Goal: Task Accomplishment & Management: Complete application form

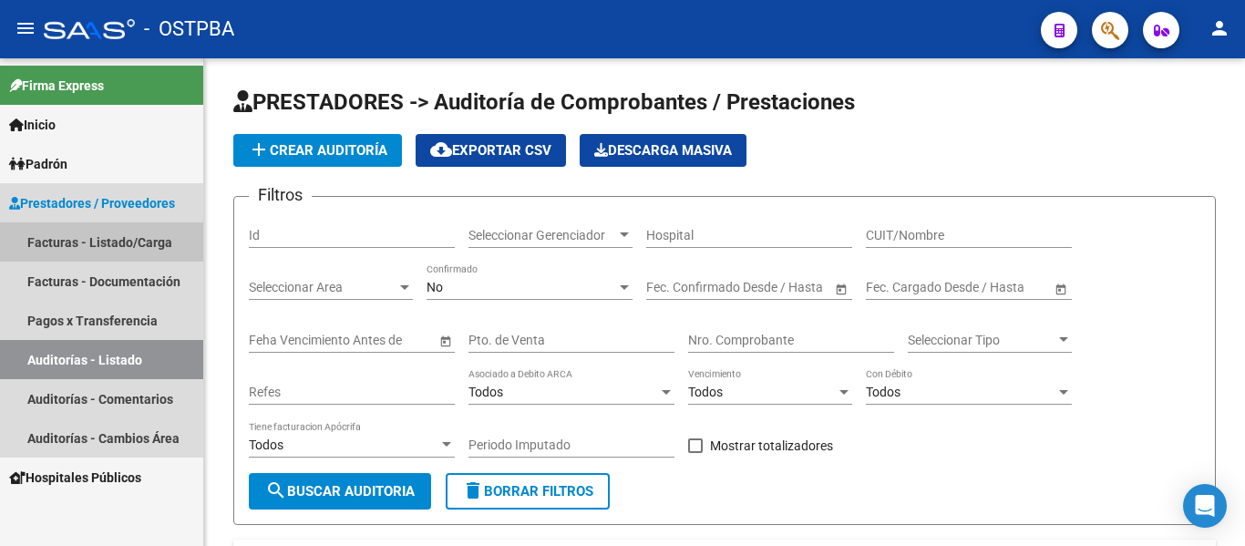
click at [162, 244] on link "Facturas - Listado/Carga" at bounding box center [101, 241] width 203 height 39
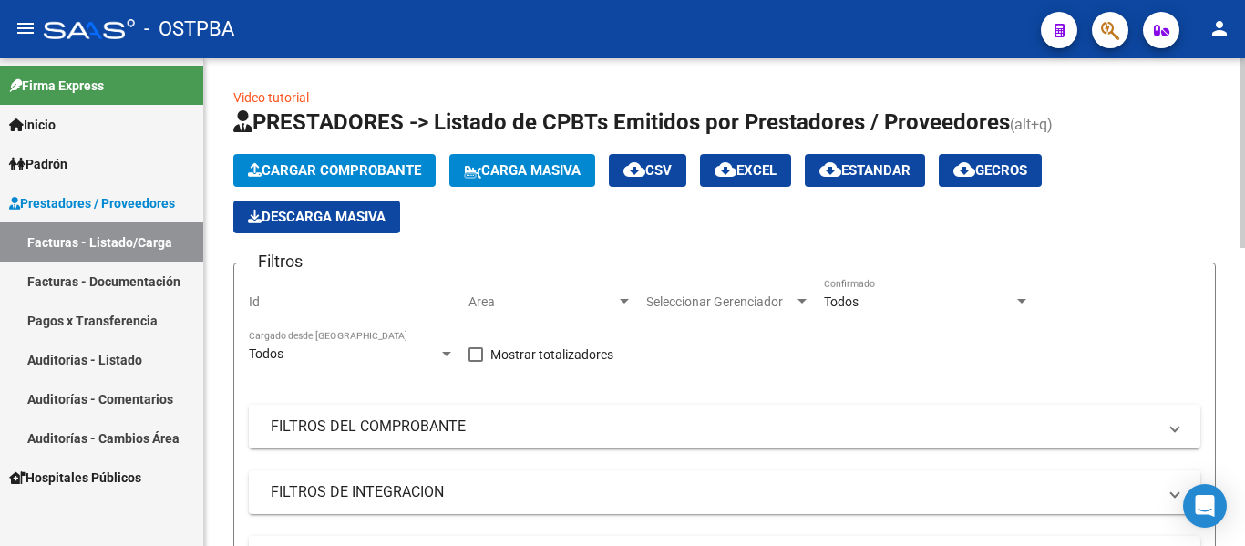
click at [305, 160] on button "Cargar Comprobante" at bounding box center [334, 170] width 202 height 33
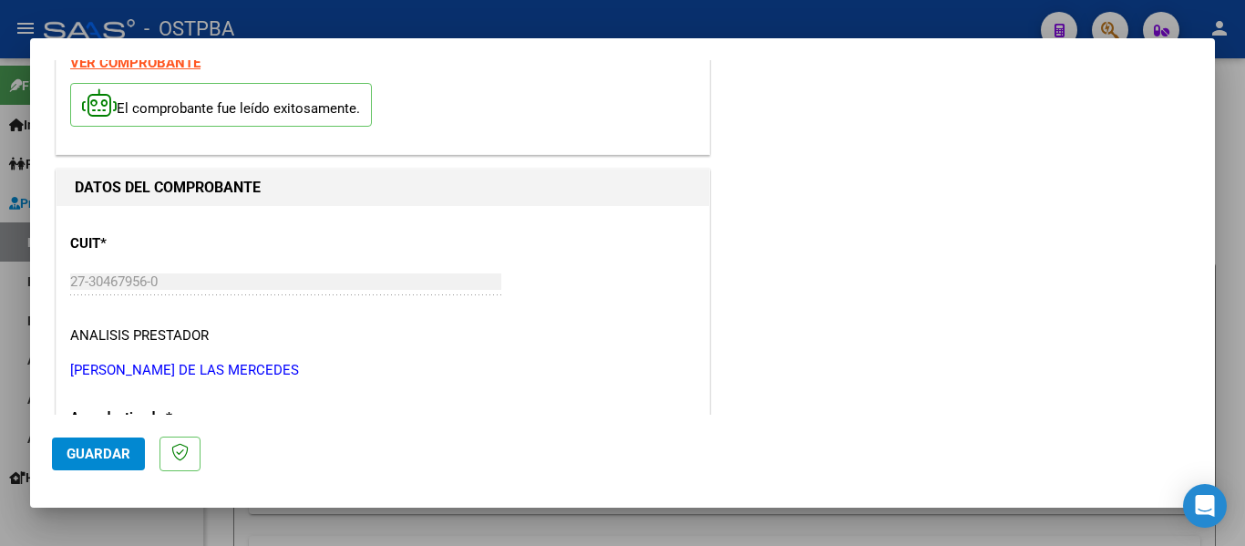
scroll to position [273, 0]
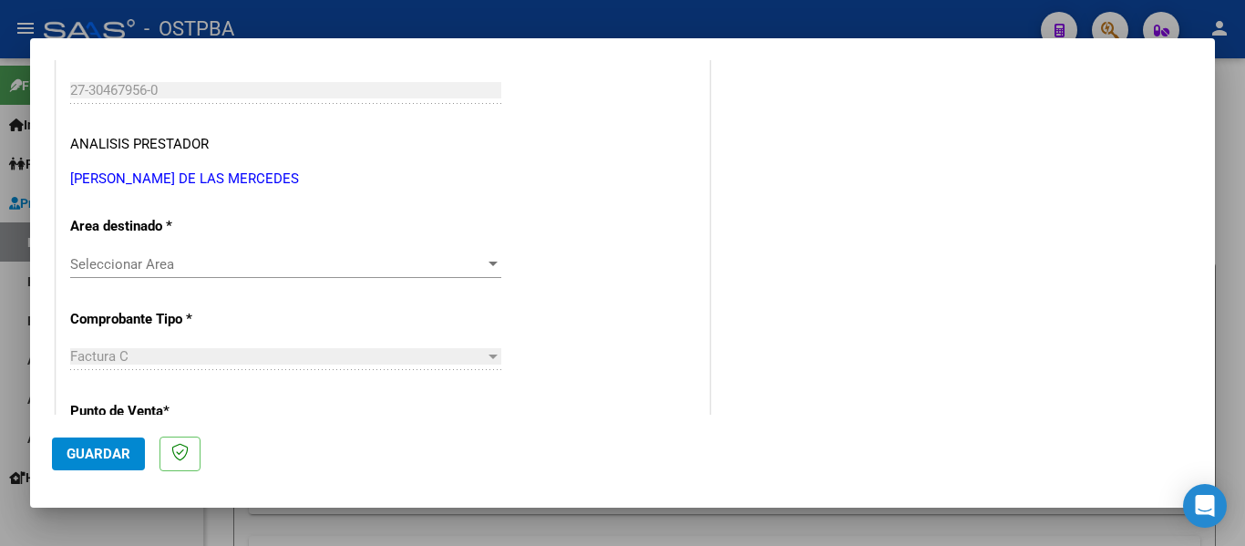
click at [172, 275] on div "Seleccionar Area Seleccionar Area" at bounding box center [285, 264] width 431 height 27
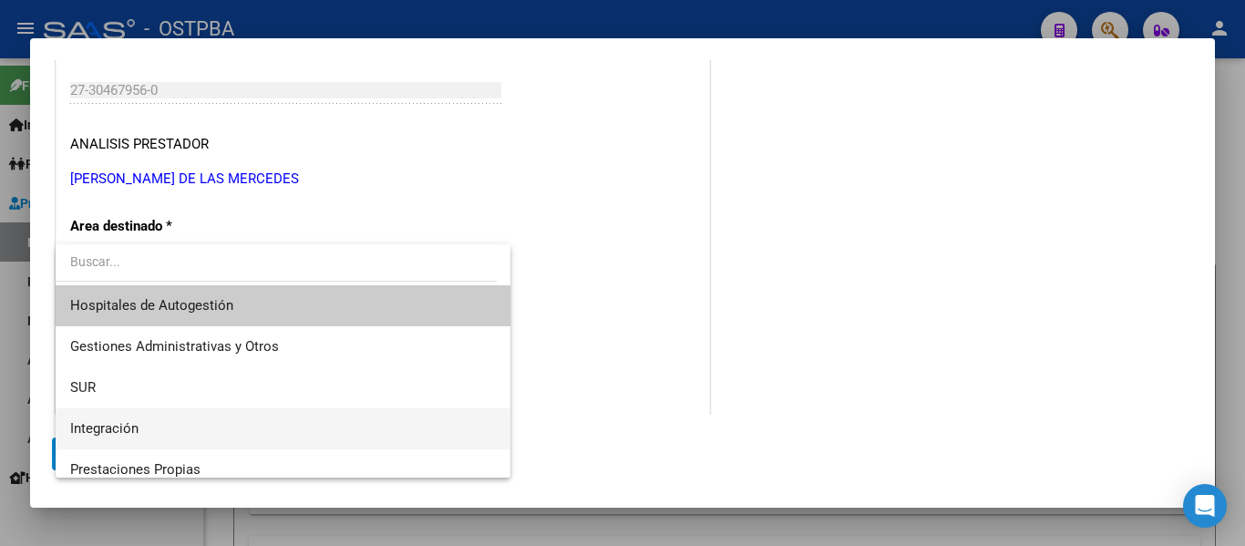
click at [94, 423] on span "Integración" at bounding box center [104, 428] width 68 height 16
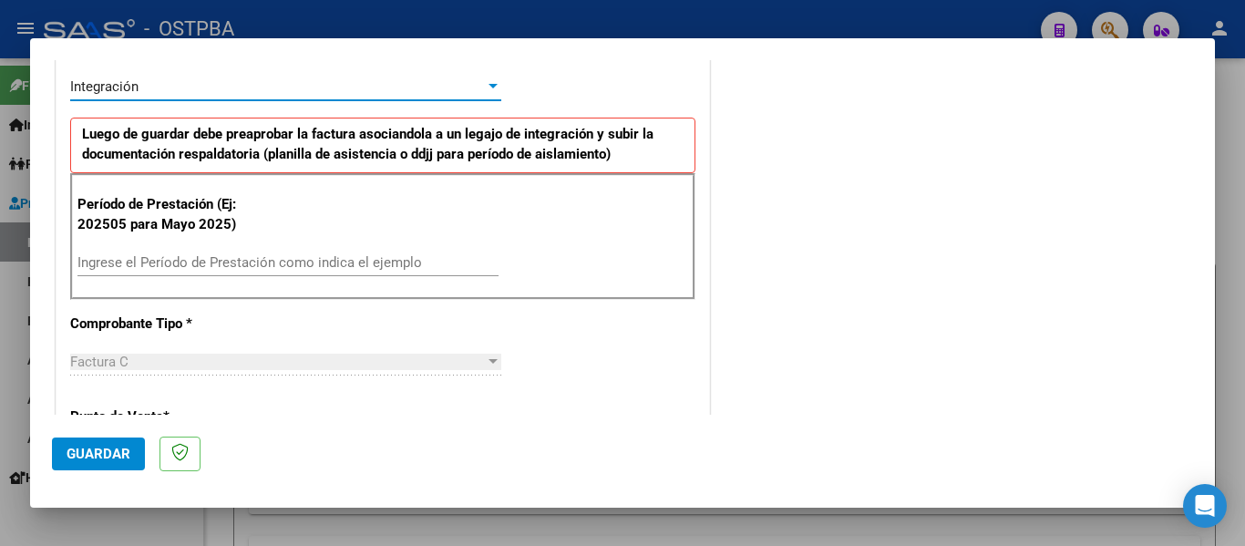
scroll to position [456, 0]
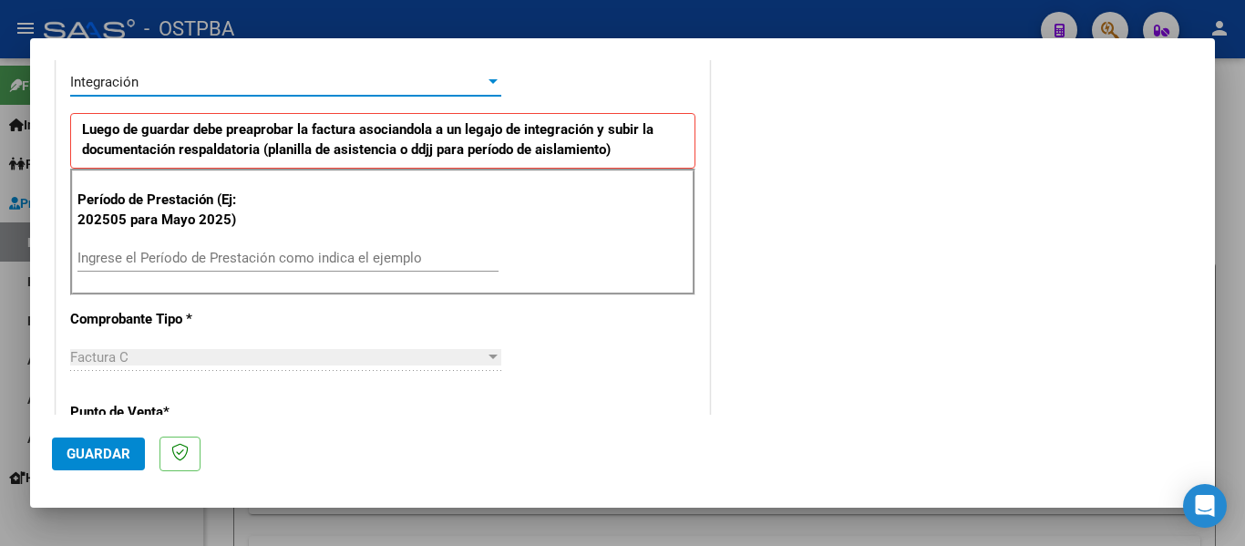
click at [143, 263] on input "Ingrese el Período de Prestación como indica el ejemplo" at bounding box center [287, 258] width 421 height 16
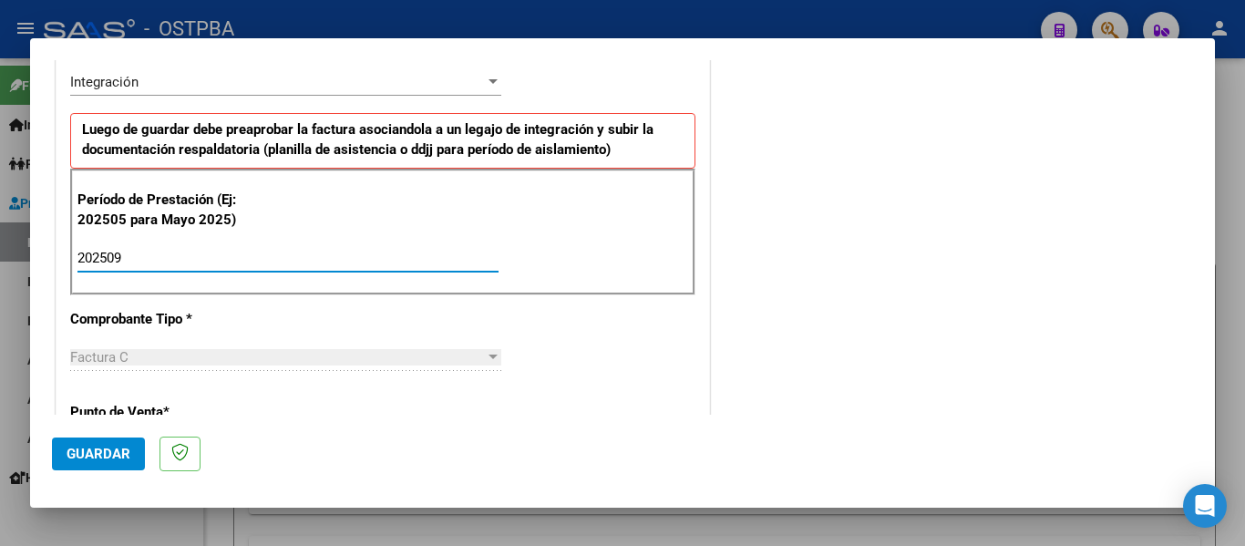
type input "202509"
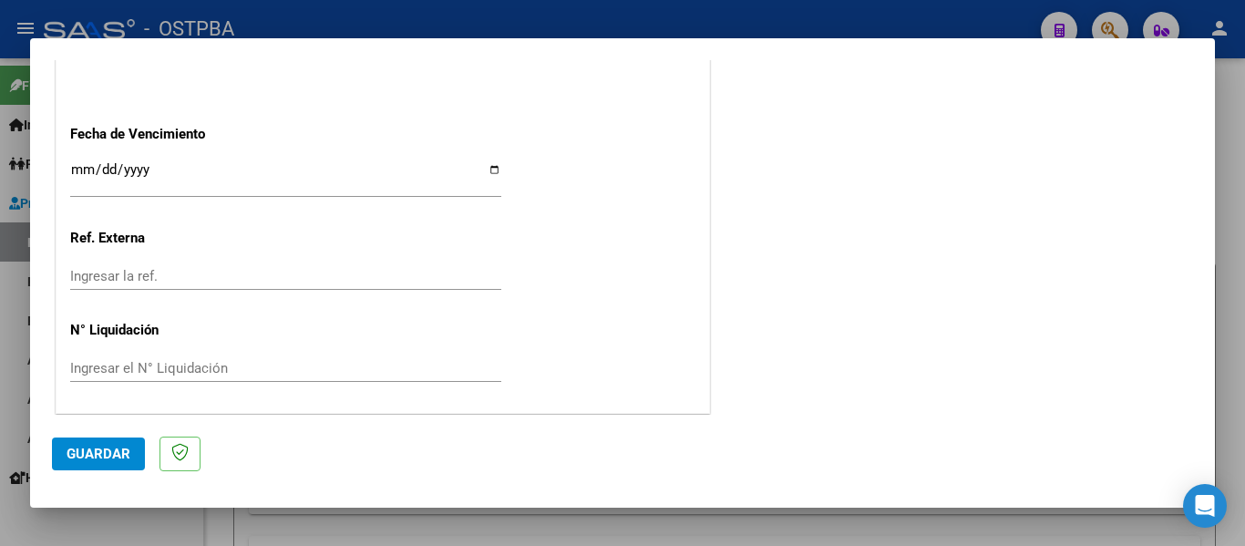
scroll to position [1250, 0]
click at [76, 164] on input "Ingresar la fecha" at bounding box center [285, 174] width 431 height 29
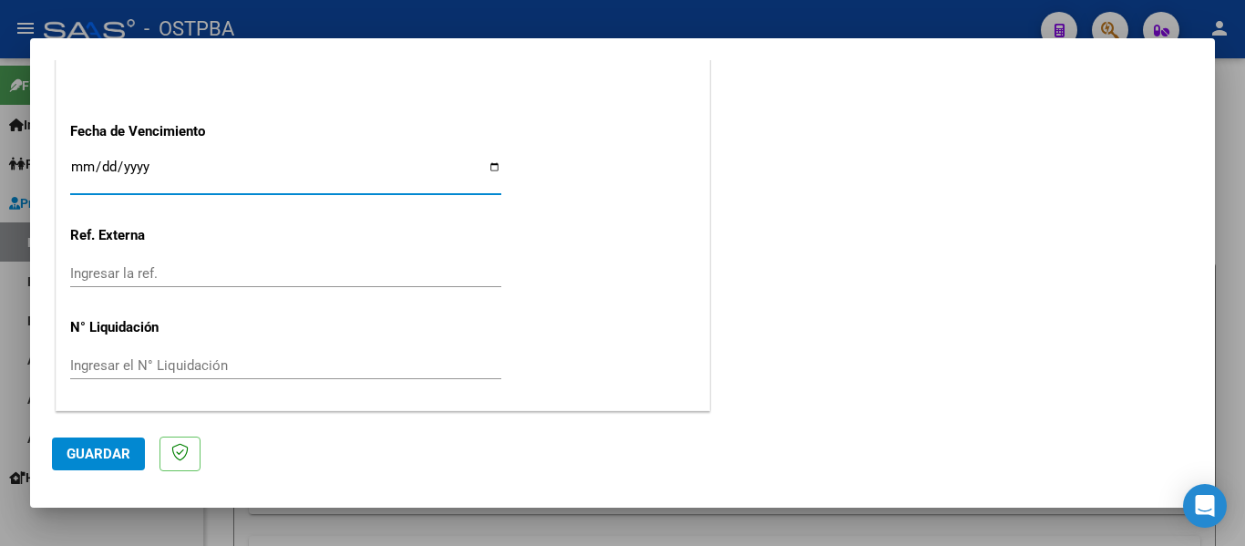
click at [76, 164] on input "Ingresar la fecha" at bounding box center [285, 174] width 431 height 29
type input "[DATE]"
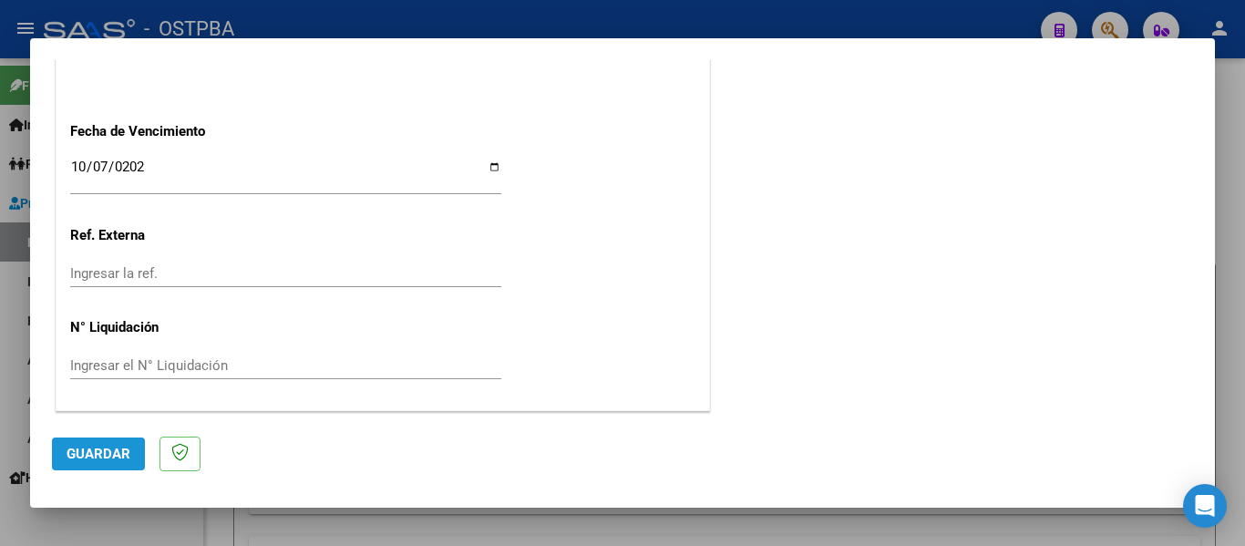
click at [118, 465] on button "Guardar" at bounding box center [98, 454] width 93 height 33
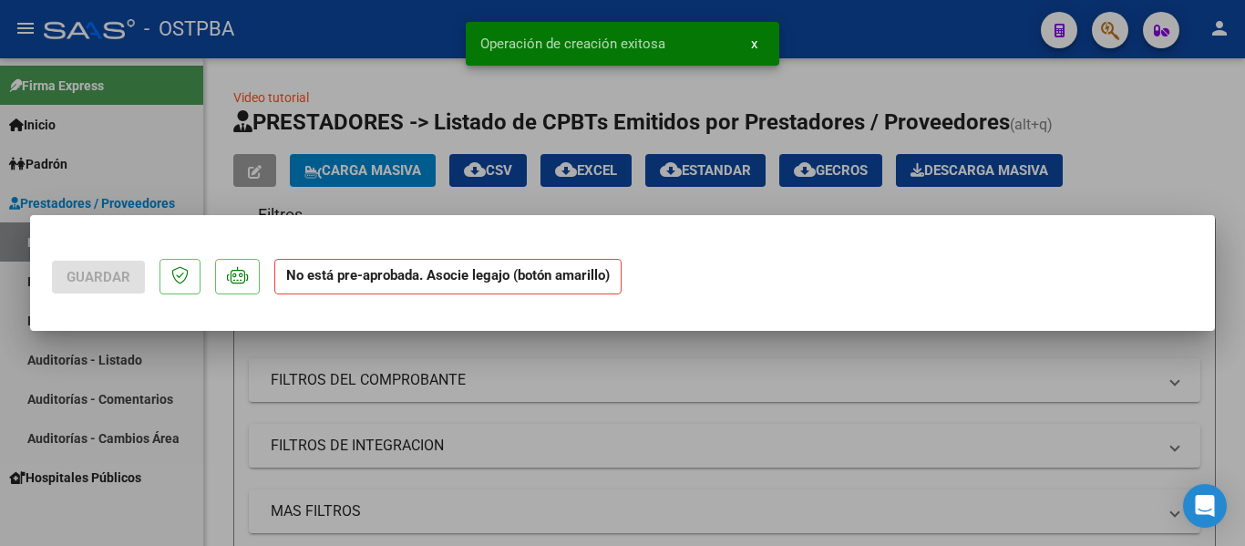
scroll to position [0, 0]
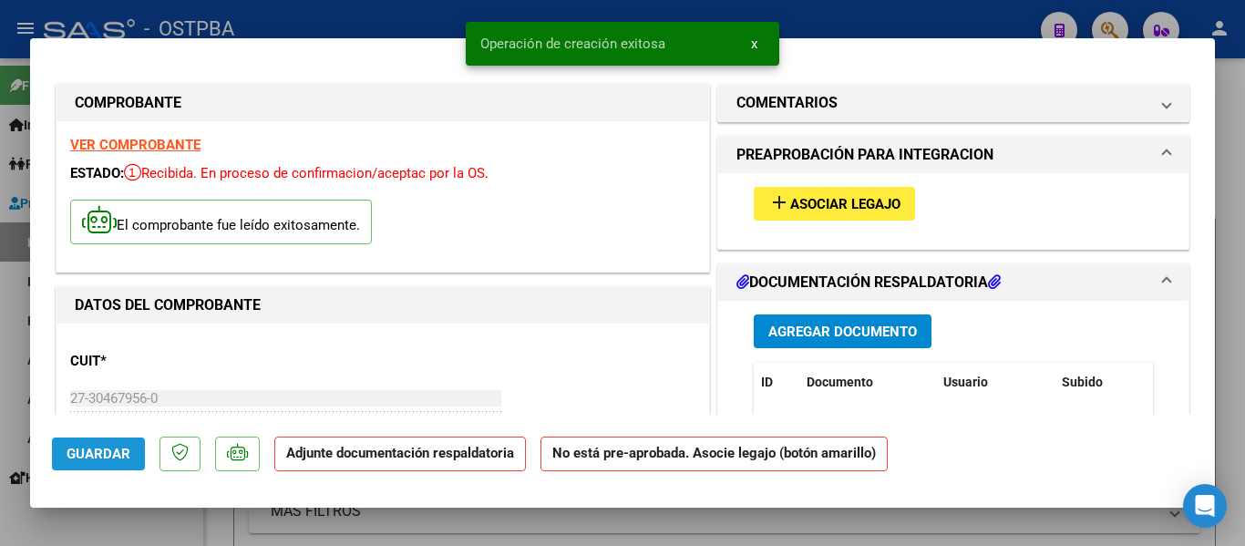
click at [101, 453] on span "Guardar" at bounding box center [99, 454] width 64 height 16
click at [469, 10] on div "Operación de edición exitosa x" at bounding box center [622, 44] width 357 height 88
click at [429, 17] on div at bounding box center [622, 273] width 1245 height 546
type input "$ 0,00"
